Goal: Book appointment/travel/reservation

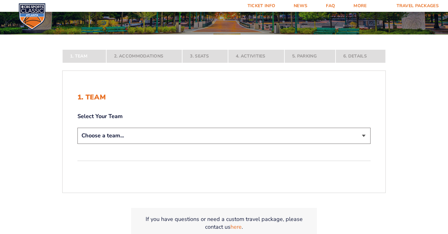
scroll to position [93, 0]
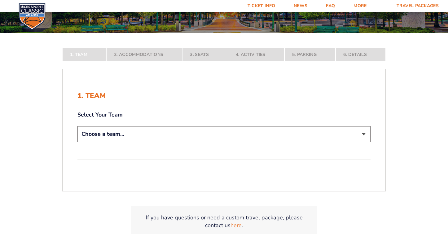
click at [129, 133] on select "Choose a team... [US_STATE] Wildcats [US_STATE] State Buckeyes [US_STATE] Tar H…" at bounding box center [224, 134] width 293 height 16
select select "12956"
click at [78, 142] on select "Choose a team... [US_STATE] Wildcats [US_STATE] State Buckeyes [US_STATE] Tar H…" at bounding box center [224, 134] width 293 height 16
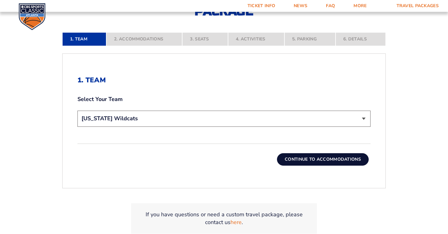
scroll to position [155, 0]
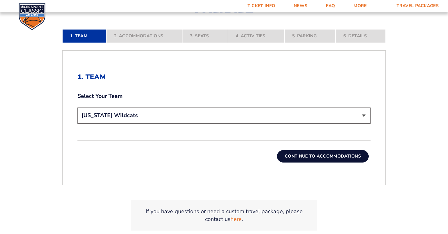
click at [329, 155] on button "Continue To Accommodations" at bounding box center [323, 156] width 92 height 12
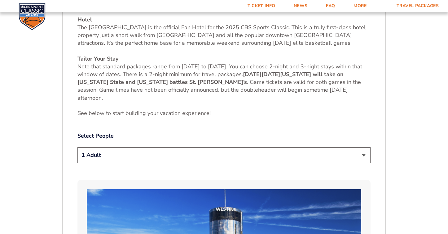
scroll to position [265, 0]
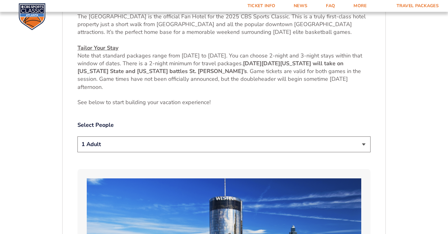
click at [362, 144] on select "1 Adult 2 Adults 3 Adults 4 Adults 2 Adults + 1 Child 2 Adults + 2 Children 2 A…" at bounding box center [224, 144] width 293 height 16
select select "2 Adults"
click at [78, 136] on select "1 Adult 2 Adults 3 Adults 4 Adults 2 Adults + 1 Child 2 Adults + 2 Children 2 A…" at bounding box center [224, 144] width 293 height 16
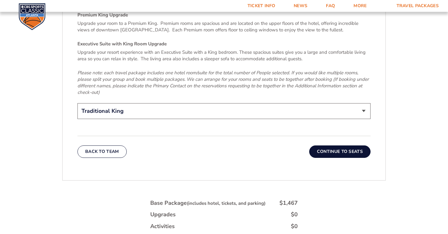
scroll to position [979, 0]
click at [350, 145] on button "Continue To Seats" at bounding box center [339, 151] width 61 height 12
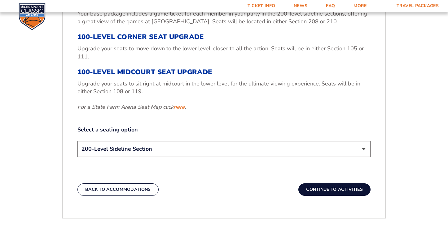
scroll to position [265, 0]
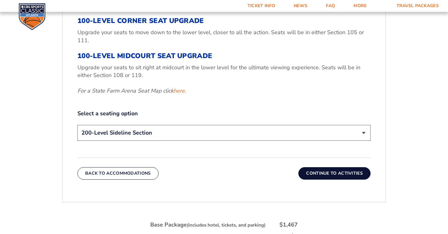
click at [363, 132] on select "200-Level Sideline Section 100-Level Corner Seat Upgrade (+$120 per person) 100…" at bounding box center [224, 133] width 293 height 16
select select "100-Level Midcourt Seat Upgrade"
click at [78, 125] on select "200-Level Sideline Section 100-Level Corner Seat Upgrade (+$120 per person) 100…" at bounding box center [224, 133] width 293 height 16
click at [332, 173] on button "Continue To Activities" at bounding box center [335, 173] width 72 height 12
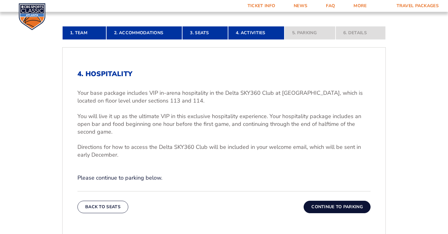
scroll to position [172, 0]
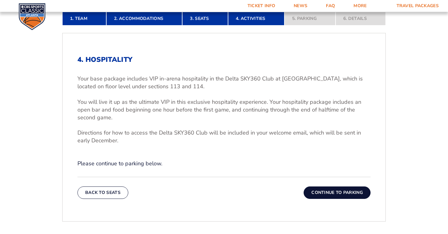
click at [345, 190] on button "Continue To Parking" at bounding box center [337, 192] width 67 height 12
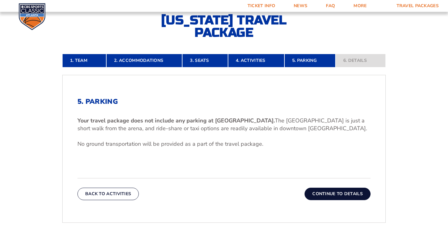
scroll to position [141, 0]
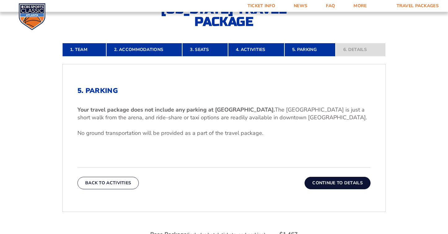
click at [344, 182] on button "Continue To Details" at bounding box center [338, 182] width 66 height 12
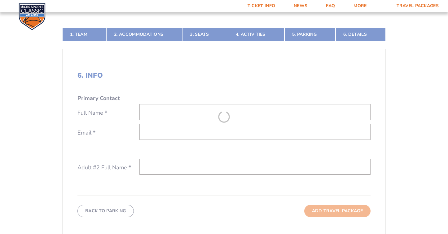
scroll to position [172, 0]
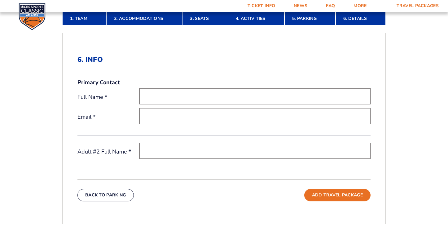
click at [156, 96] on input "text" at bounding box center [255, 96] width 231 height 16
type input "[PERSON_NAME]"
type input "[EMAIL_ADDRESS][DOMAIN_NAME]"
click at [149, 151] on input "text" at bounding box center [255, 151] width 231 height 16
type input "[PERSON_NAME]"
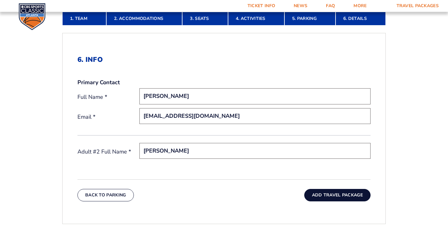
drag, startPoint x: 336, startPoint y: 193, endPoint x: 326, endPoint y: 194, distance: 9.9
click at [335, 194] on button "Add Travel Package" at bounding box center [338, 195] width 66 height 12
